Goal: Find specific page/section: Find specific page/section

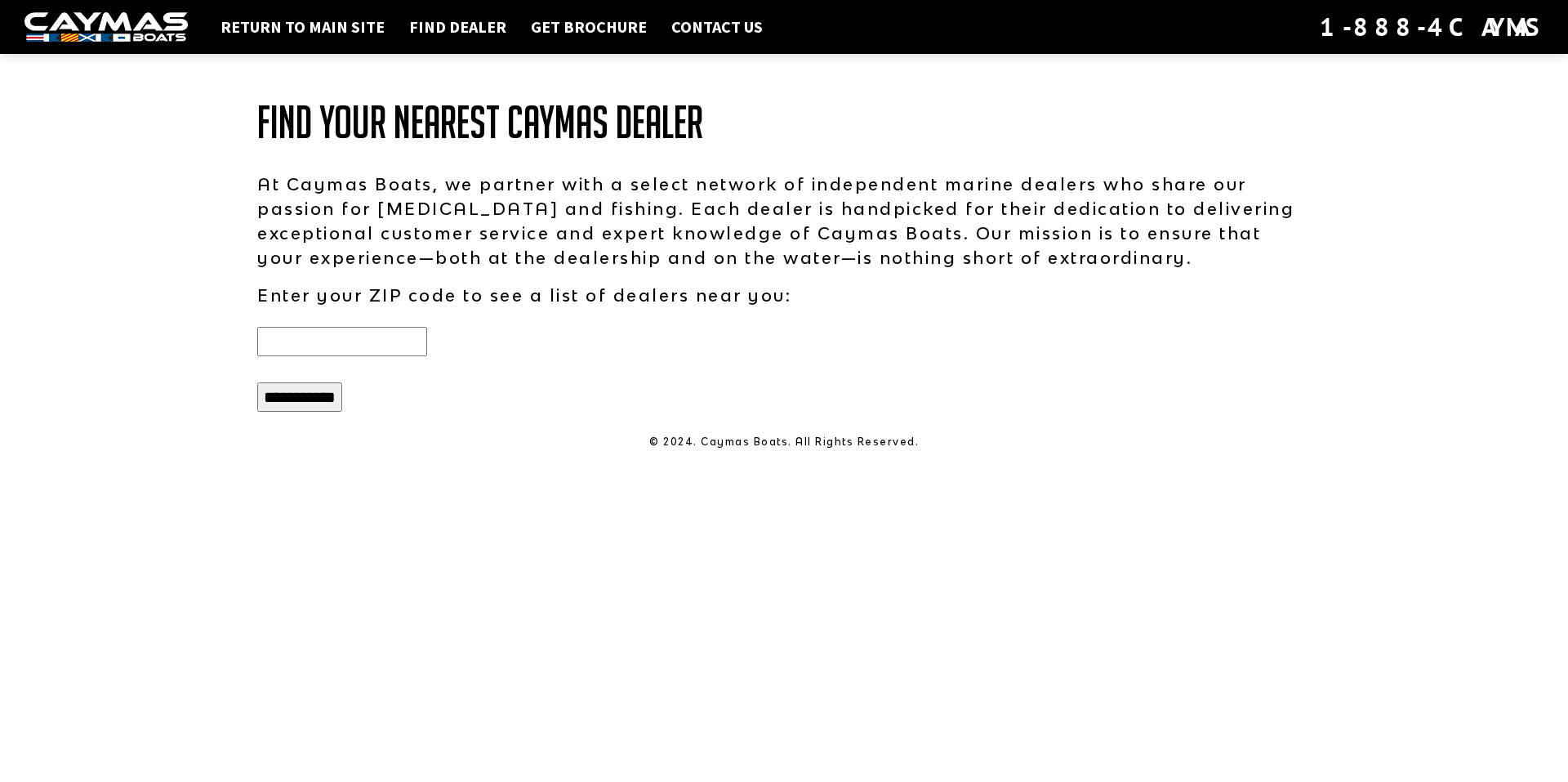
click at [394, 338] on input "text" at bounding box center [342, 341] width 170 height 30
type input "*****"
click at [302, 394] on input "**********" at bounding box center [300, 397] width 85 height 30
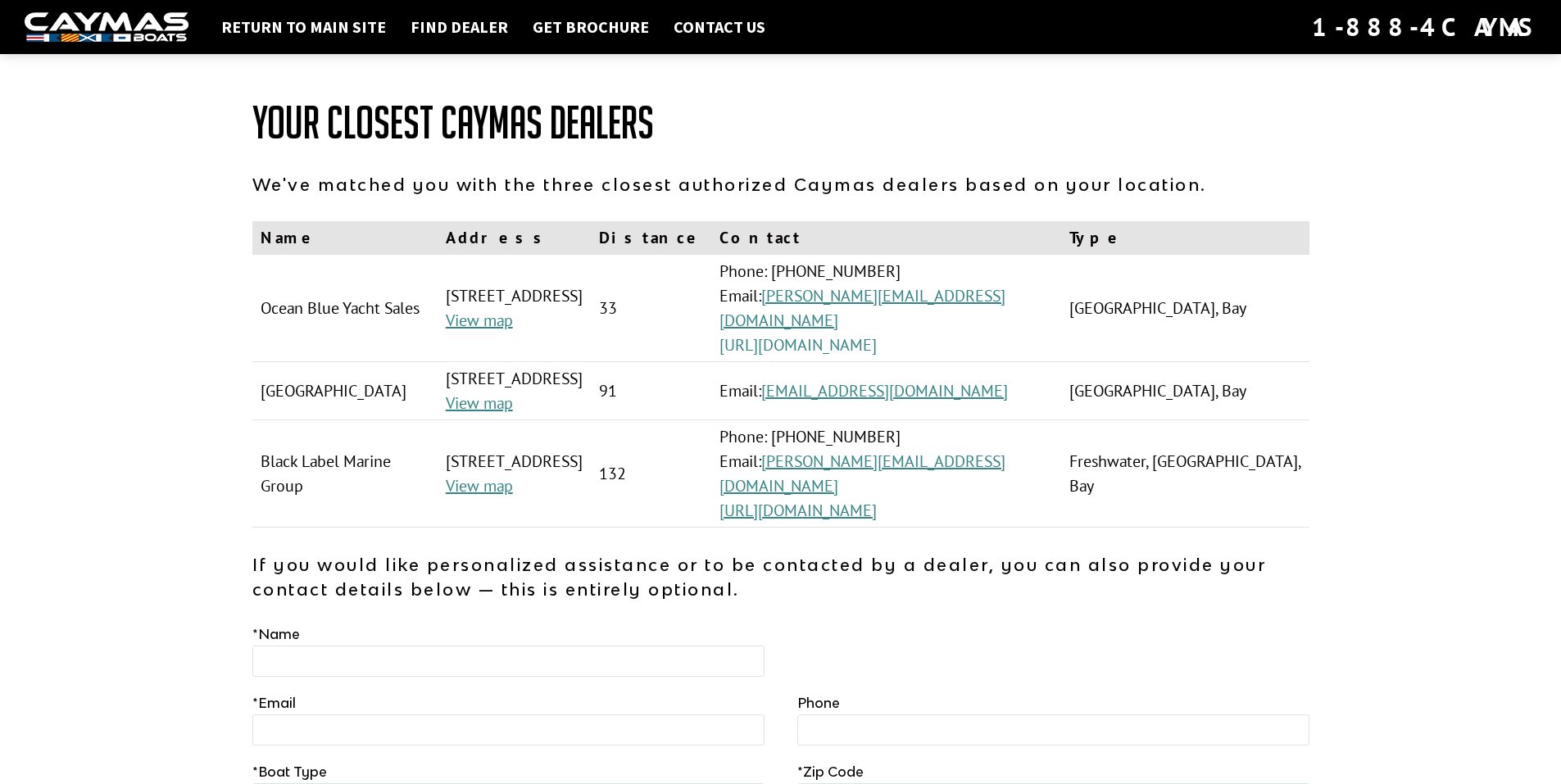
click at [876, 345] on link "[URL][DOMAIN_NAME]" at bounding box center [798, 344] width 158 height 21
